Goal: Information Seeking & Learning: Find specific fact

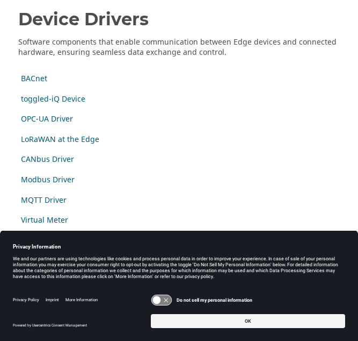
scroll to position [136, 0]
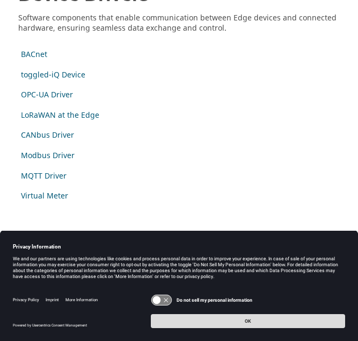
click at [189, 321] on button "OK" at bounding box center [248, 321] width 195 height 14
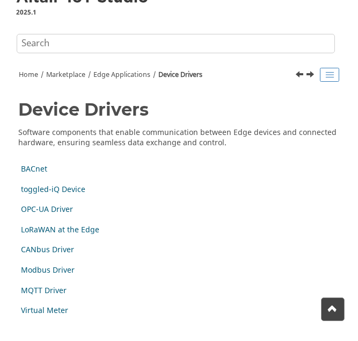
scroll to position [21, 0]
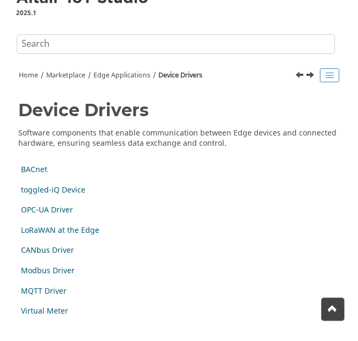
click at [82, 51] on input "Search query" at bounding box center [176, 43] width 319 height 19
type input "a"
type input "adas"
click button "Search" at bounding box center [0, 0] width 0 height 0
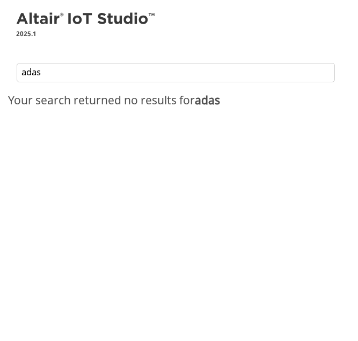
click at [156, 77] on input "adas" at bounding box center [176, 72] width 319 height 19
type input "rs-485"
click button "Search" at bounding box center [0, 0] width 0 height 0
